Goal: Task Accomplishment & Management: Use online tool/utility

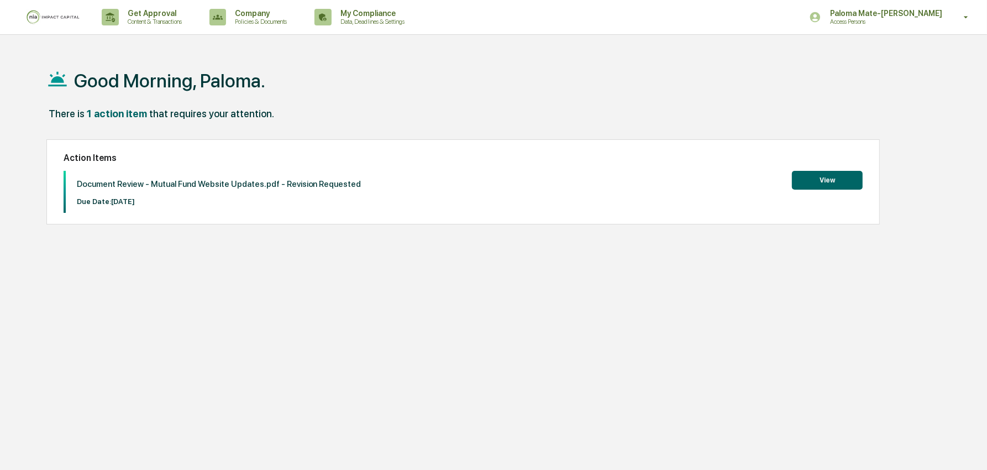
click at [820, 183] on button "View" at bounding box center [827, 180] width 71 height 19
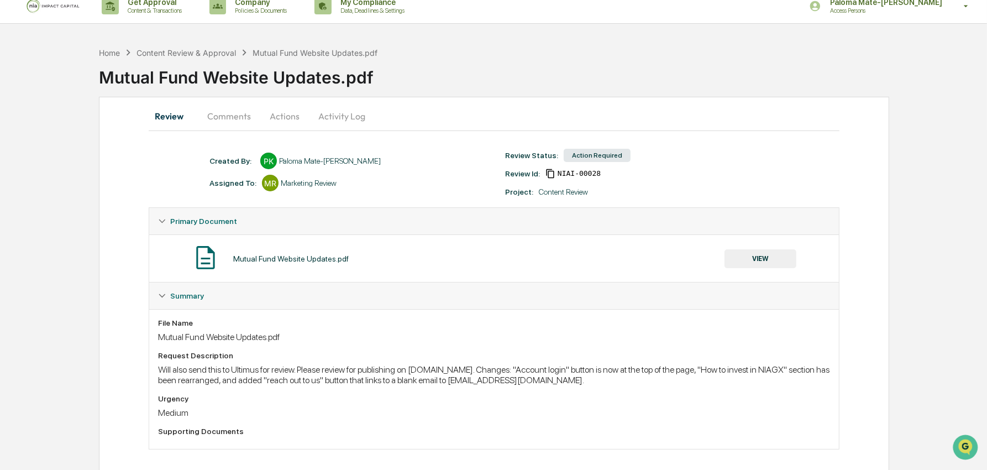
scroll to position [19, 0]
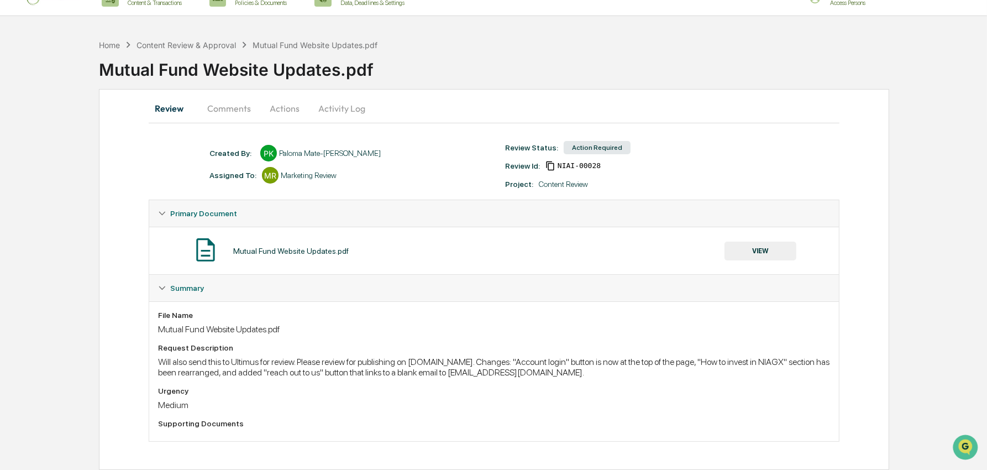
click at [285, 113] on button "Actions" at bounding box center [285, 108] width 50 height 27
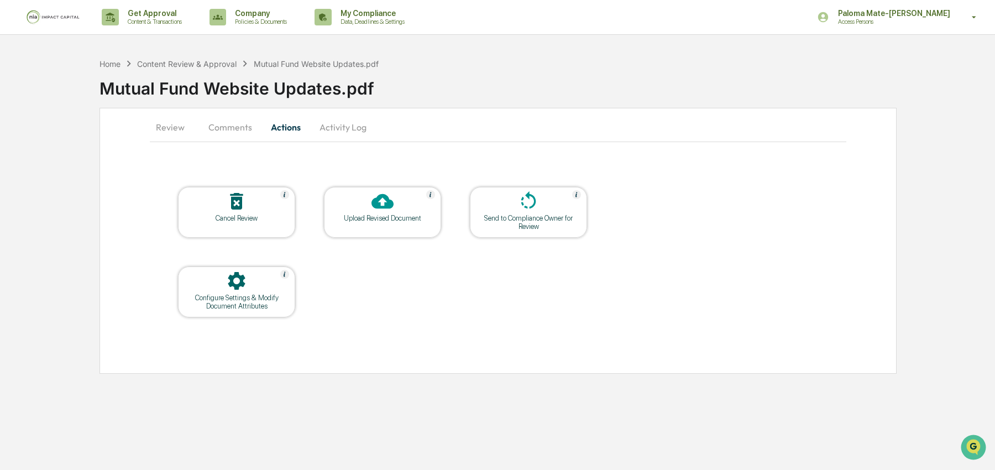
click at [236, 124] on button "Comments" at bounding box center [229, 127] width 61 height 27
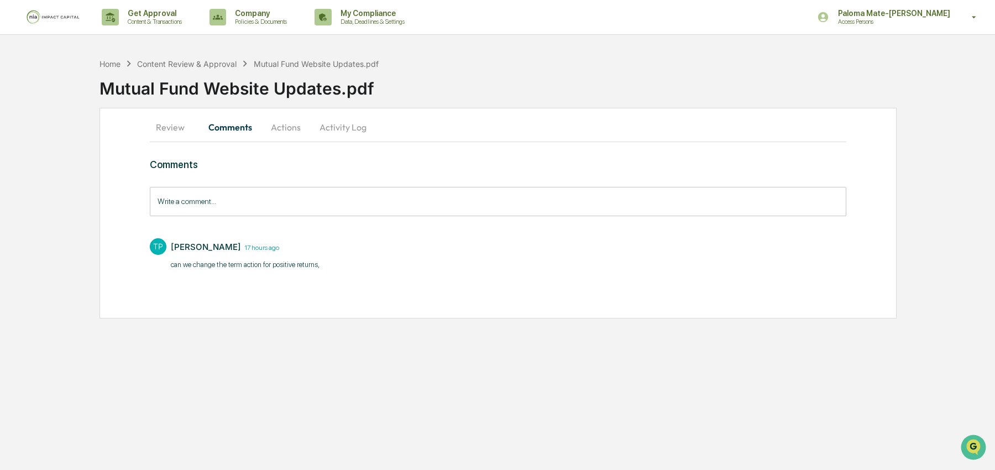
click at [171, 128] on button "Review" at bounding box center [175, 127] width 50 height 27
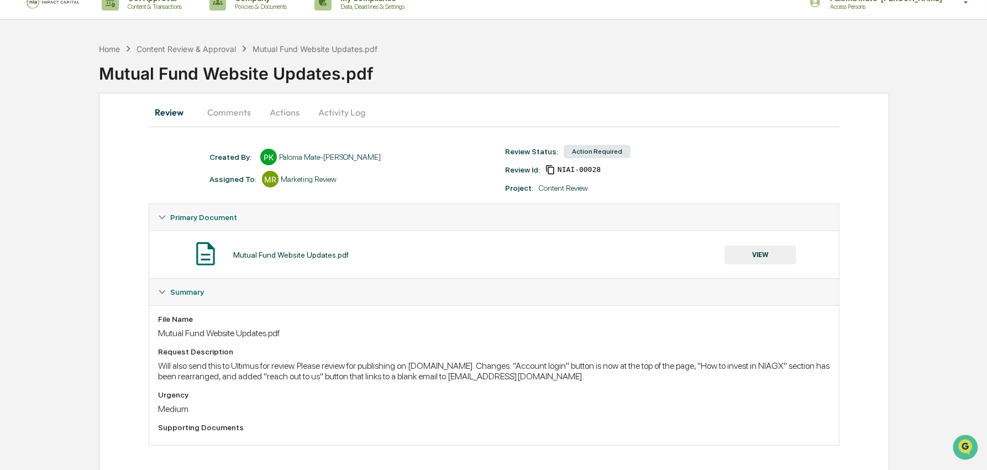
scroll to position [19, 0]
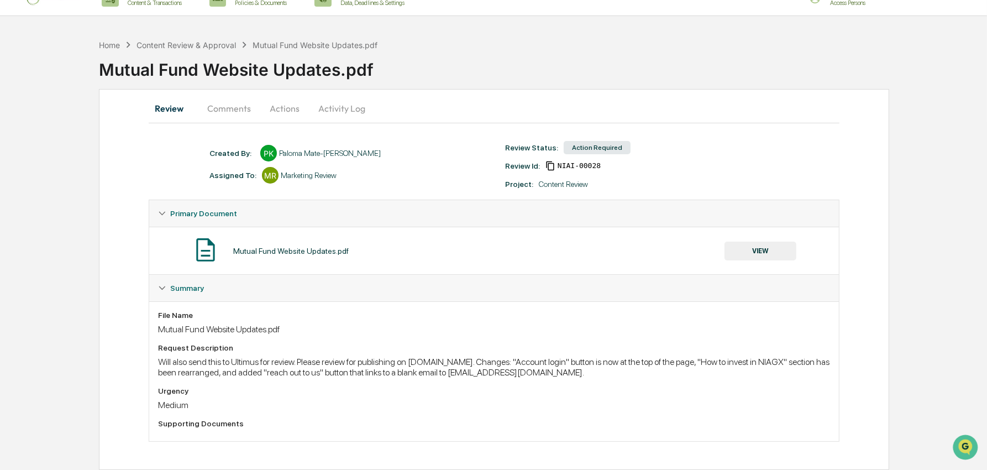
click at [744, 247] on button "VIEW" at bounding box center [760, 250] width 72 height 19
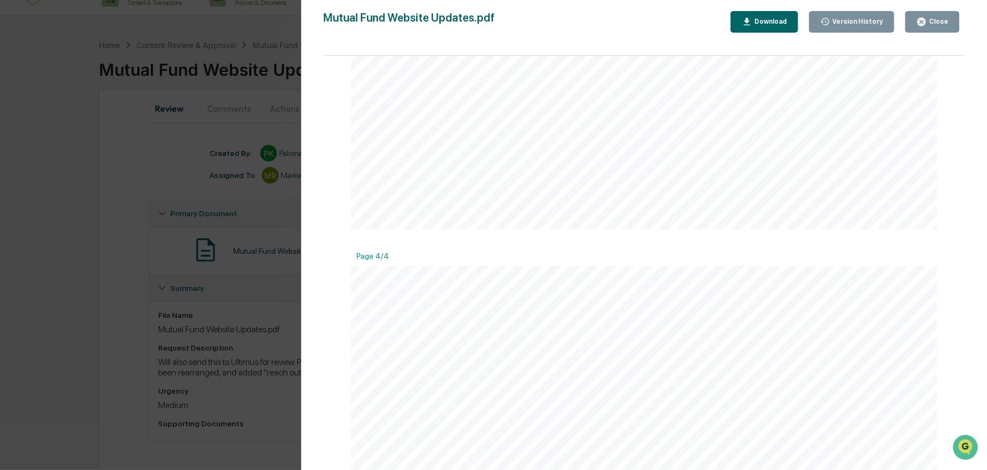
scroll to position [1396, 0]
click at [936, 23] on div "Close" at bounding box center [938, 22] width 22 height 8
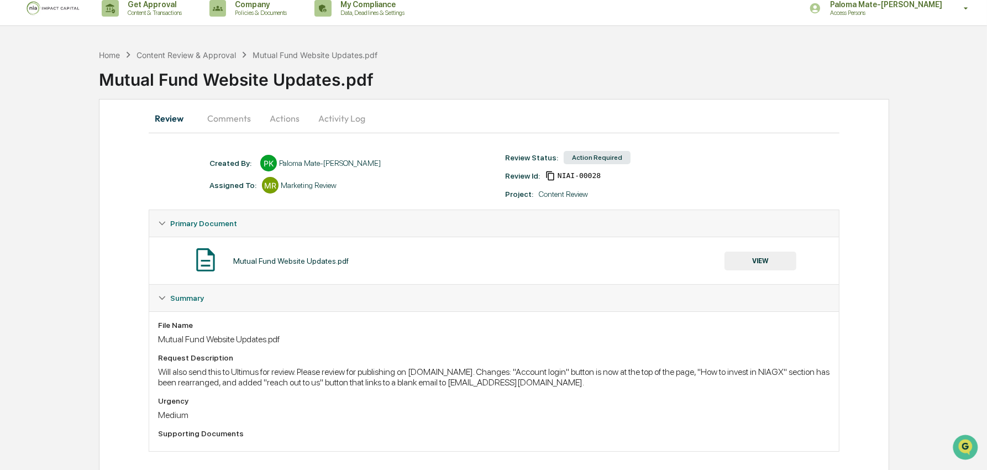
scroll to position [0, 0]
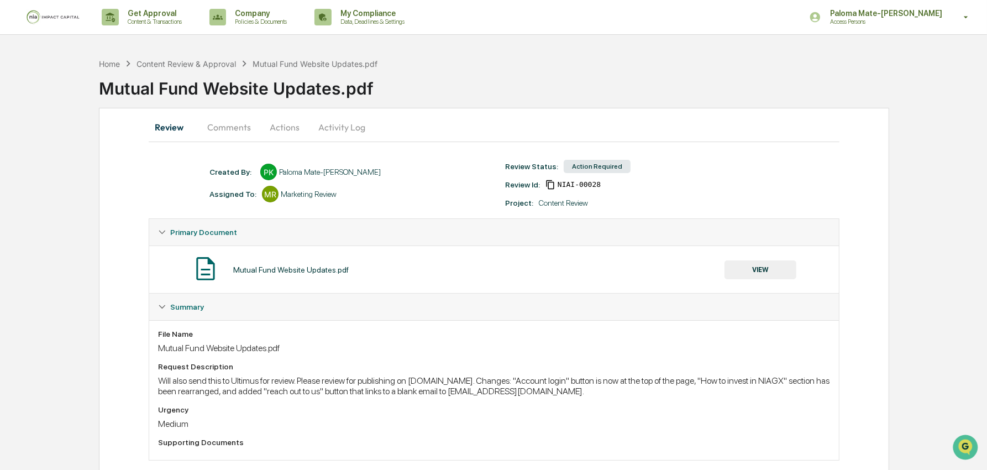
click at [217, 127] on button "Comments" at bounding box center [228, 127] width 61 height 27
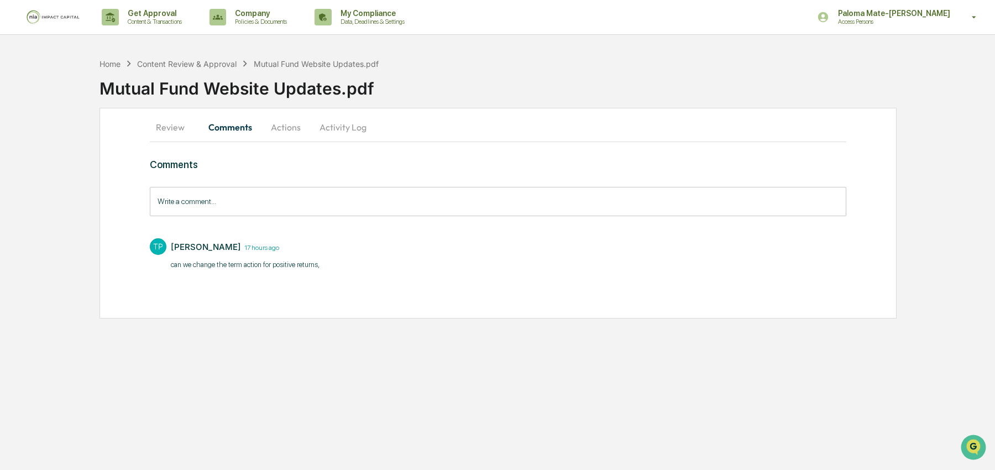
click at [177, 127] on button "Review" at bounding box center [175, 127] width 50 height 27
